Goal: Information Seeking & Learning: Learn about a topic

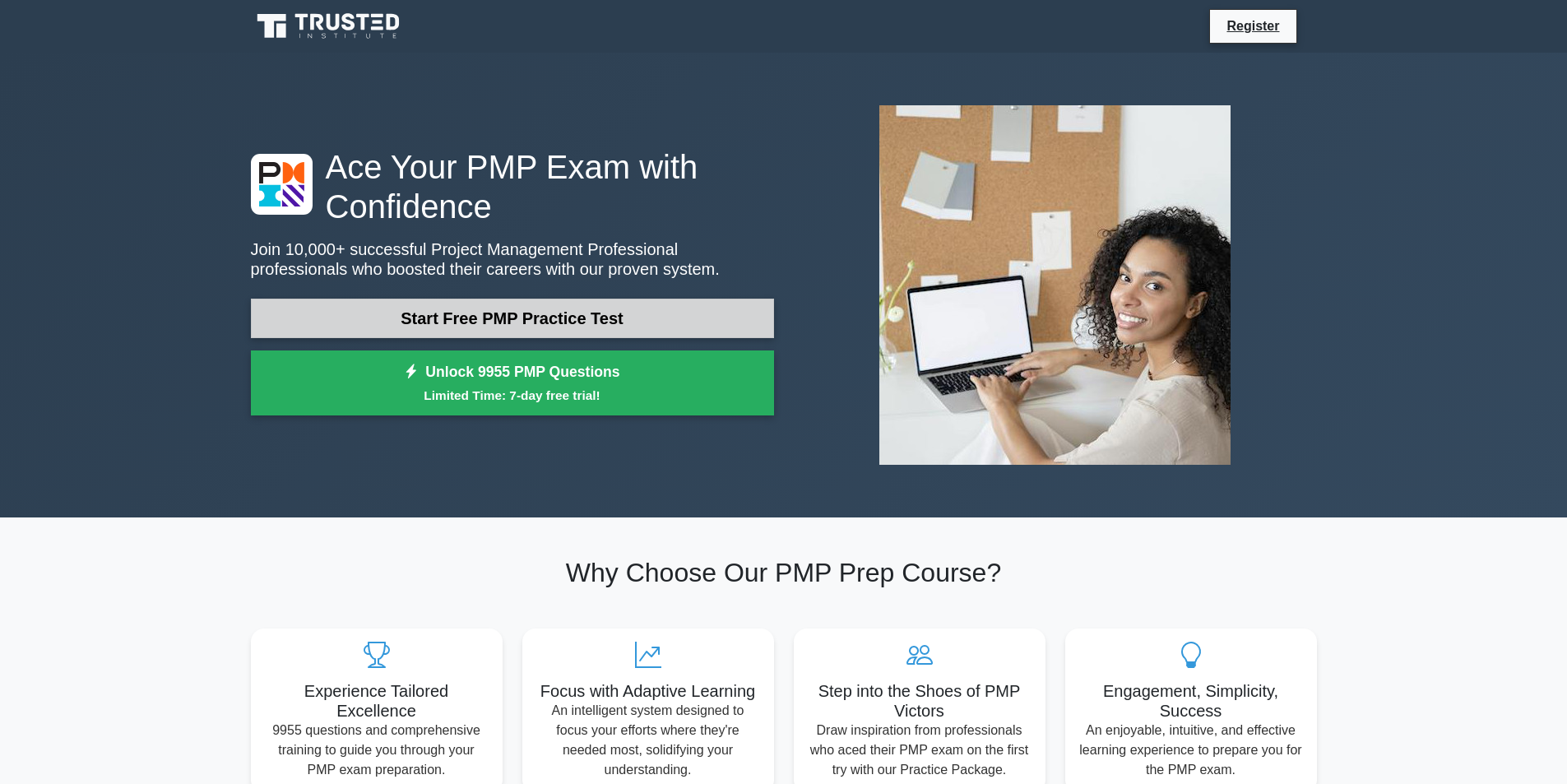
click at [613, 310] on link "Start Free PMP Practice Test" at bounding box center [512, 318] width 523 height 40
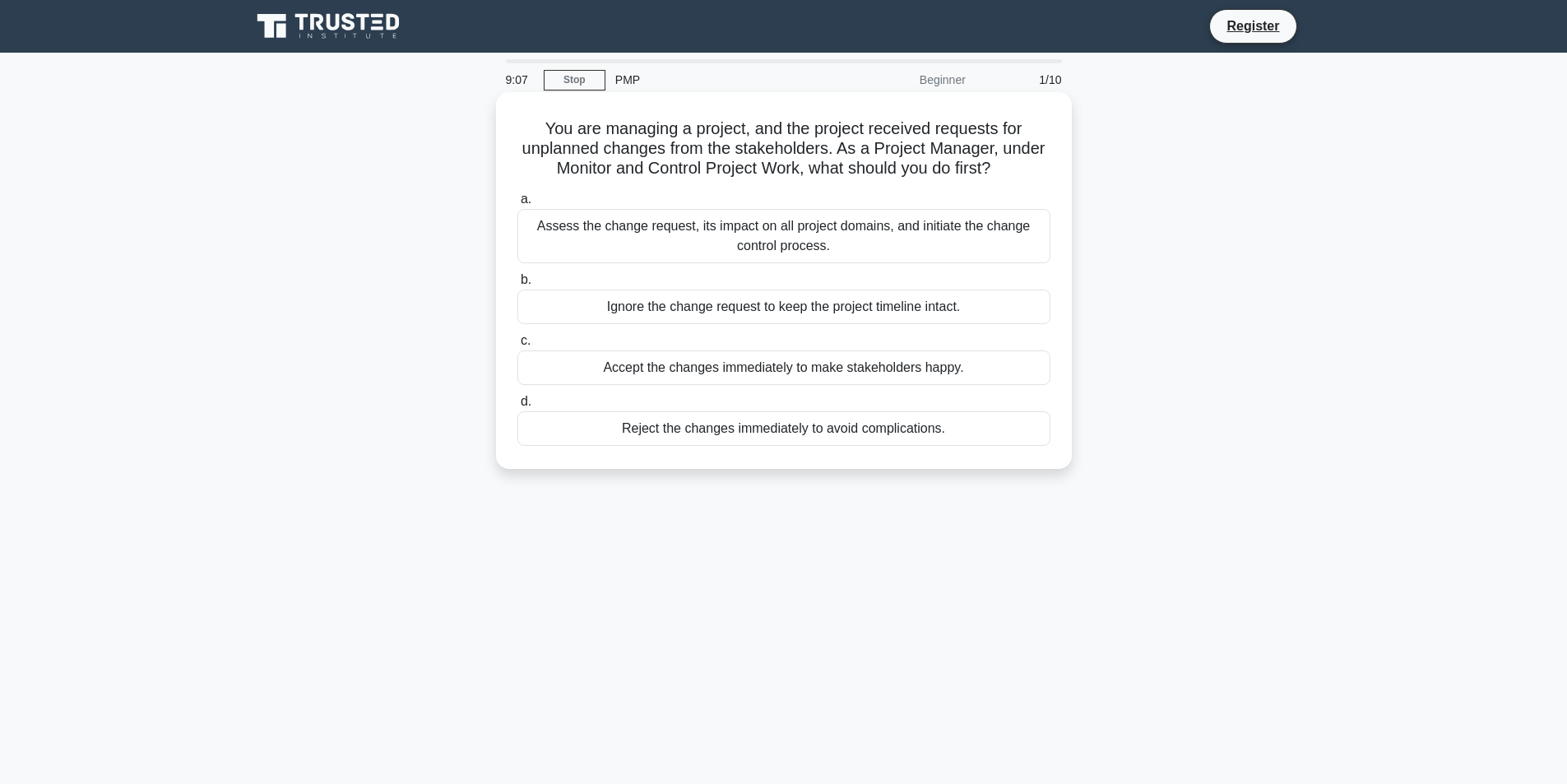
click at [757, 375] on div "Accept the changes immediately to make stakeholders happy." at bounding box center [784, 367] width 533 height 34
click at [518, 346] on input "c. Accept the changes immediately to make stakeholders happy." at bounding box center [518, 341] width 0 height 11
